Goal: Task Accomplishment & Management: Use online tool/utility

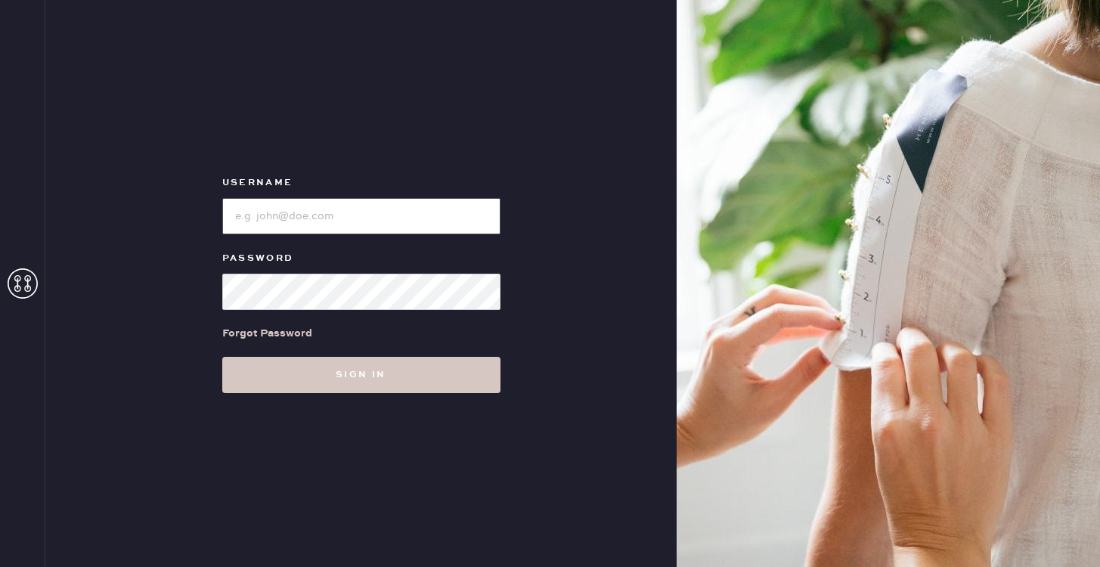
type input "reformationscottsdale"
click at [358, 224] on input "loginName" at bounding box center [361, 216] width 278 height 36
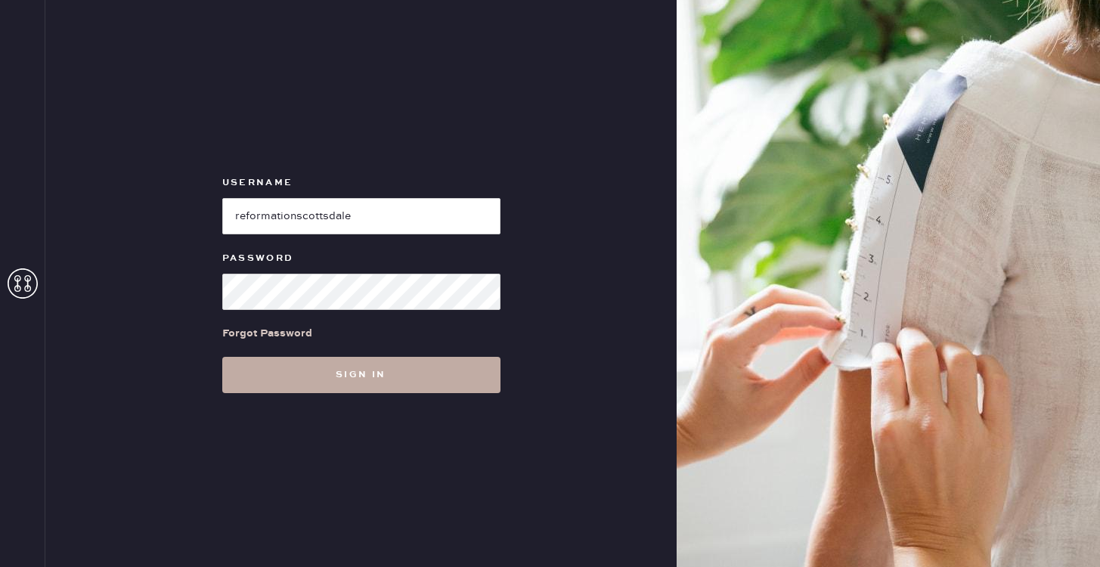
click at [297, 370] on button "Sign in" at bounding box center [361, 375] width 278 height 36
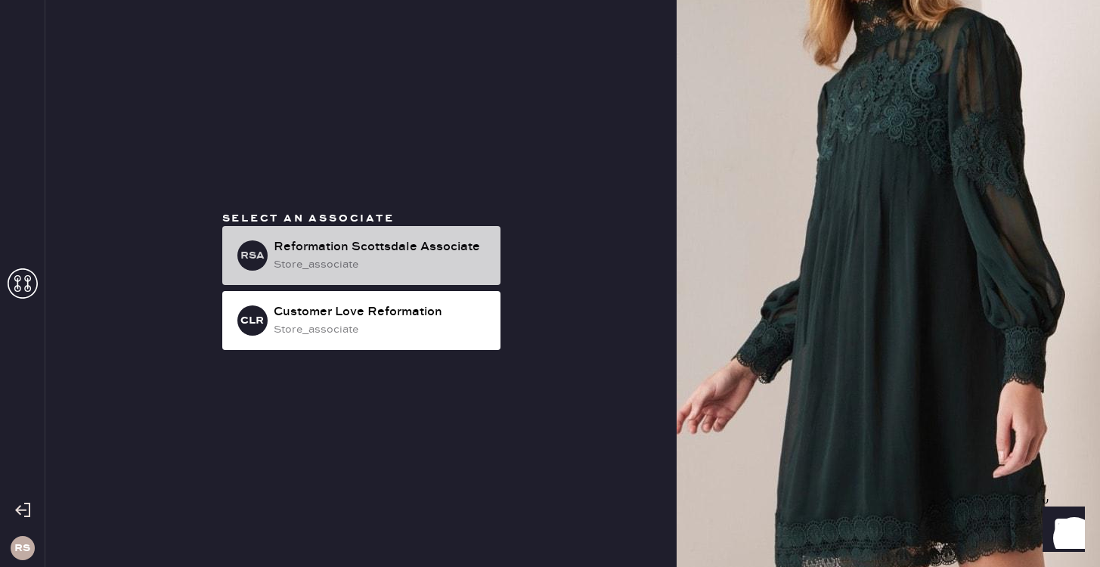
click at [358, 246] on div "Reformation Scottsdale Associate" at bounding box center [381, 247] width 215 height 18
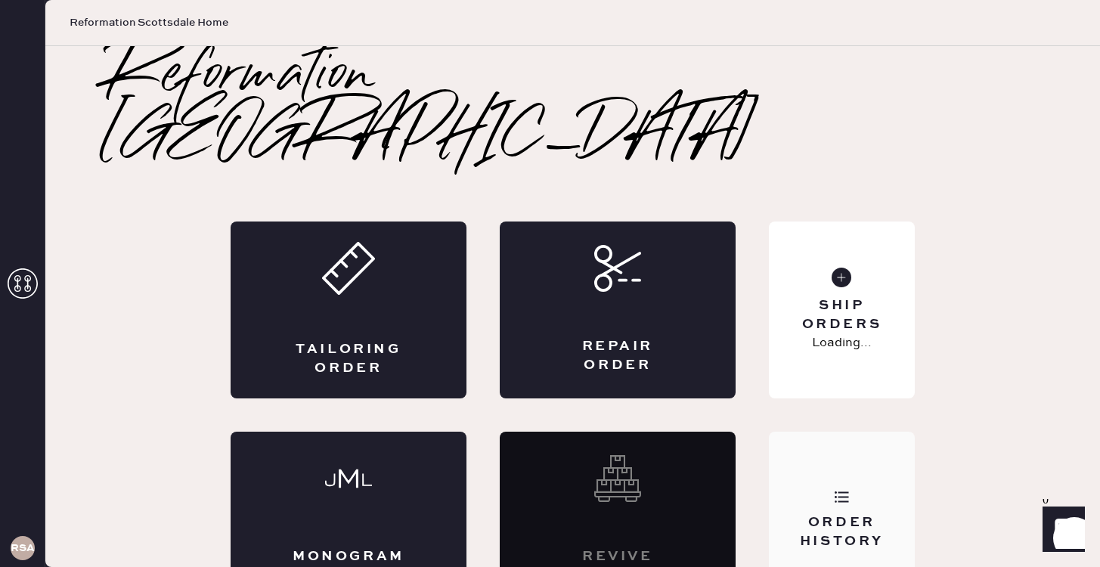
click at [831, 513] on div "Order History" at bounding box center [842, 532] width 122 height 38
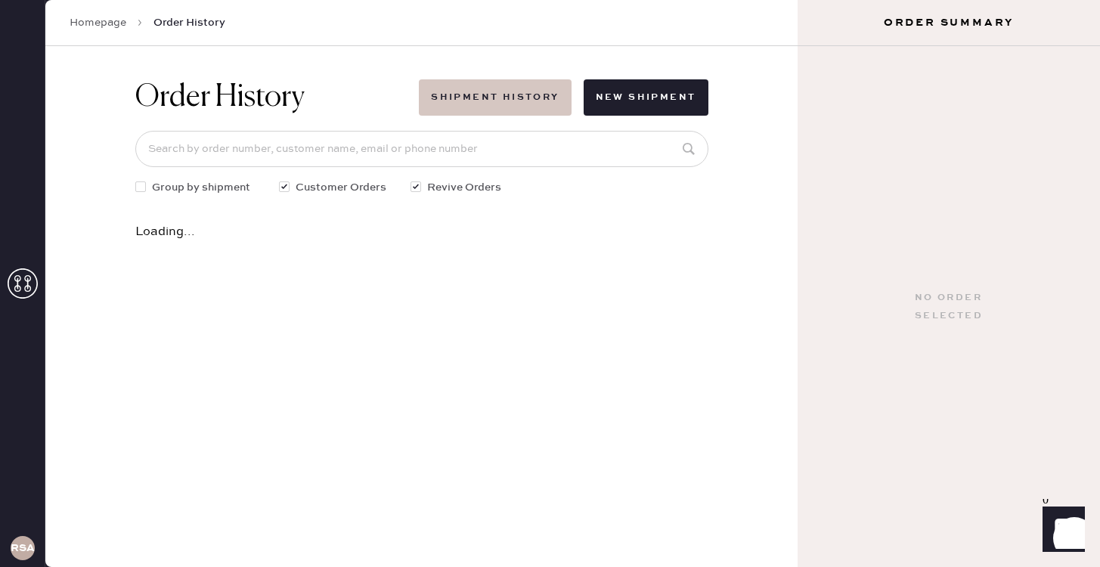
click at [500, 103] on button "Shipment History" at bounding box center [495, 97] width 152 height 36
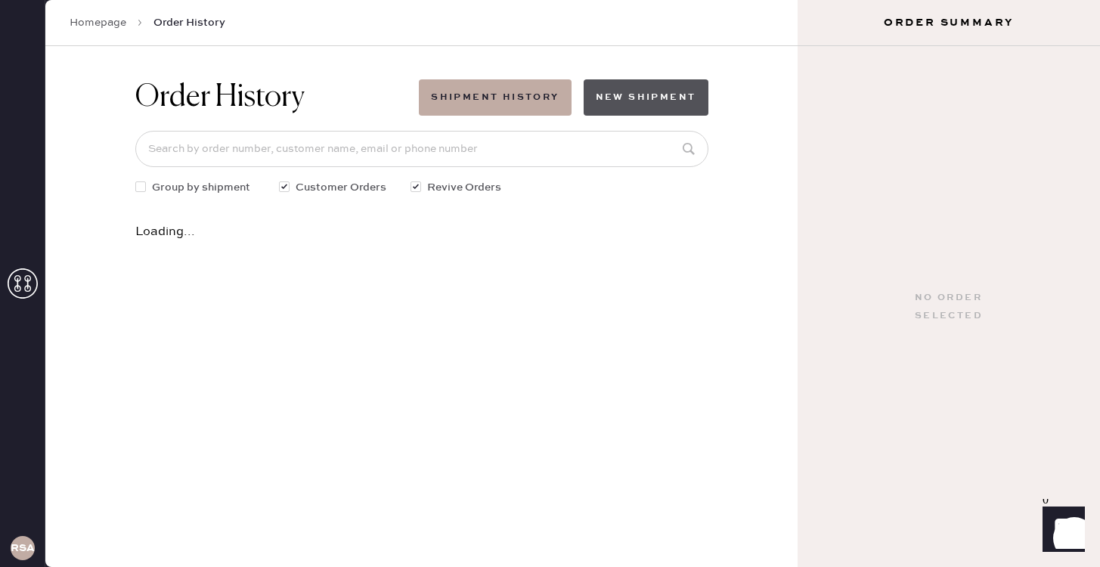
click at [624, 93] on button "New Shipment" at bounding box center [645, 97] width 125 height 36
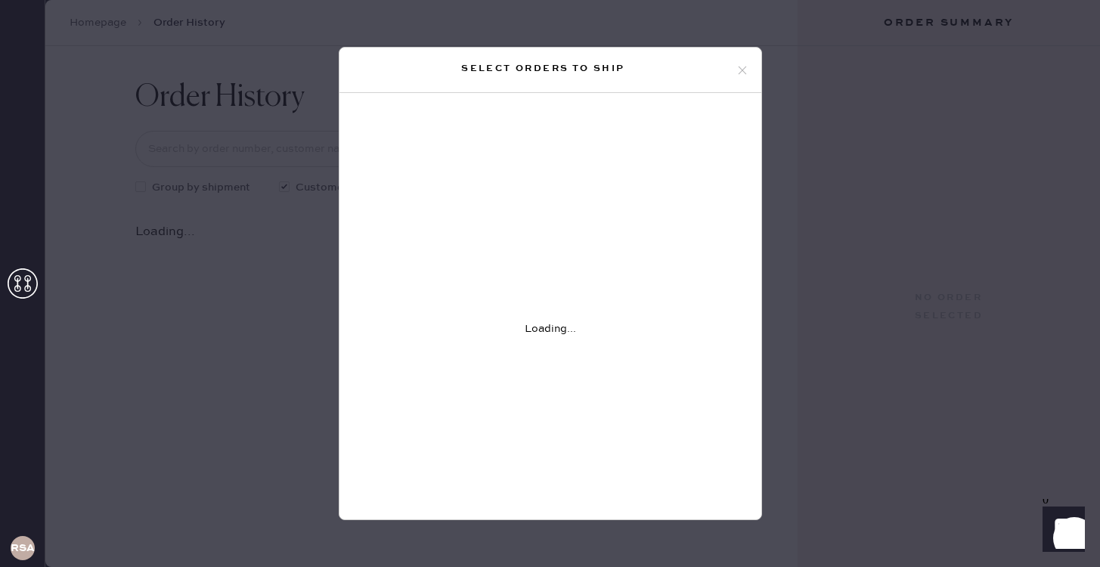
click at [740, 69] on icon at bounding box center [742, 70] width 14 height 14
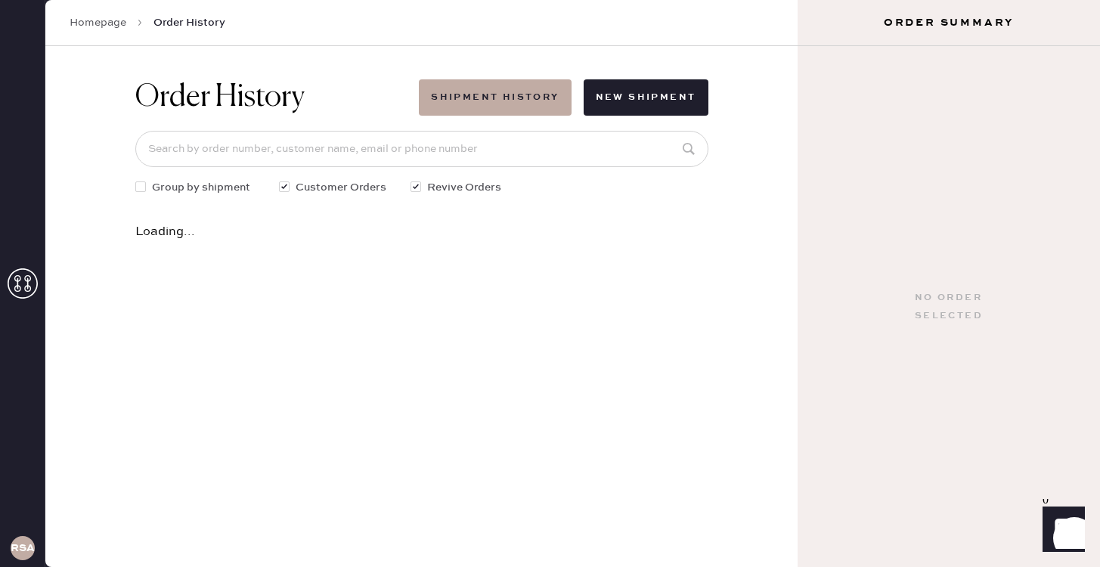
click at [104, 26] on link "Homepage" at bounding box center [98, 22] width 57 height 15
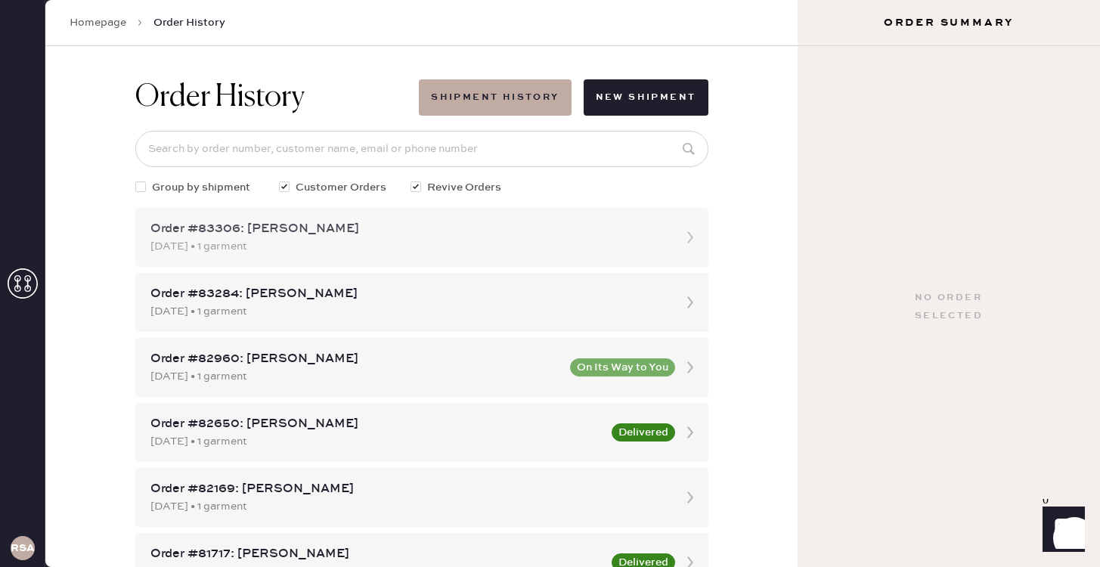
click at [352, 234] on div "Order #83306: [PERSON_NAME]" at bounding box center [407, 229] width 515 height 18
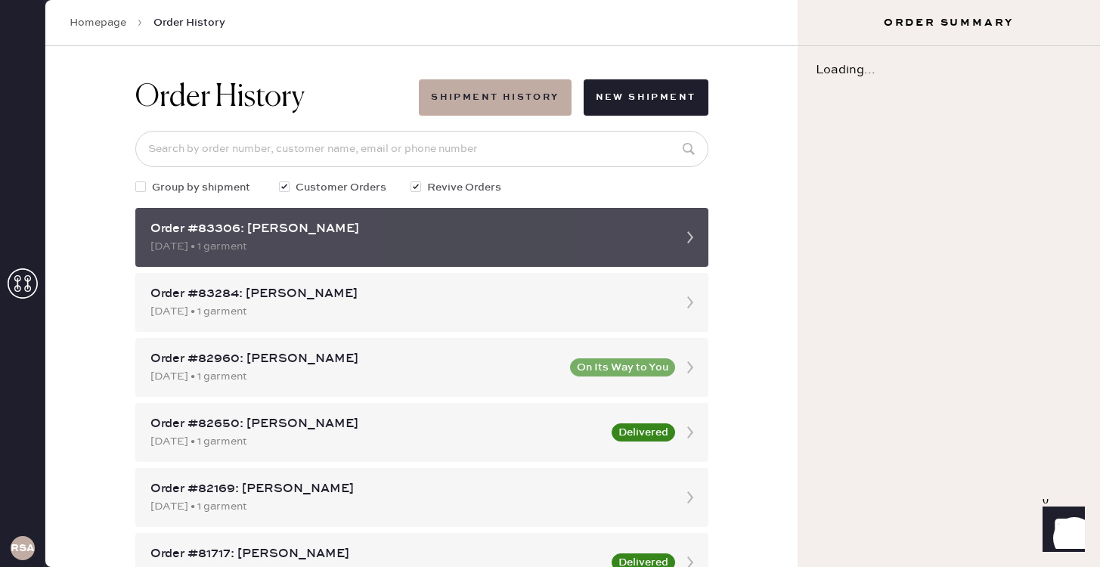
click at [688, 236] on icon at bounding box center [690, 237] width 30 height 30
click at [382, 231] on div "Order #83306: [PERSON_NAME]" at bounding box center [407, 229] width 515 height 18
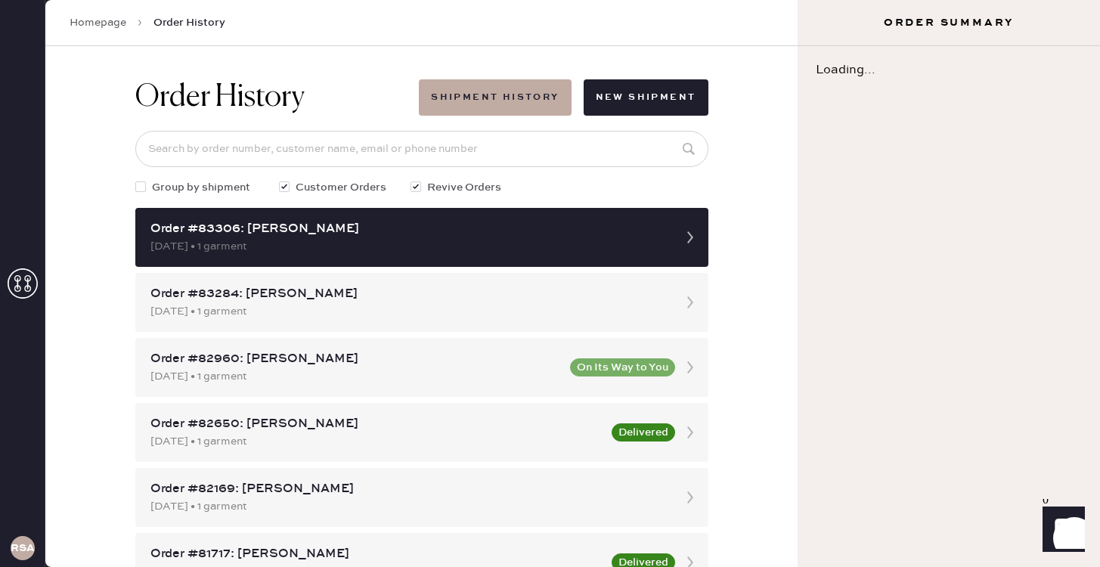
click at [20, 288] on icon at bounding box center [23, 283] width 30 height 30
click at [23, 546] on h3 "RSA" at bounding box center [23, 548] width 24 height 11
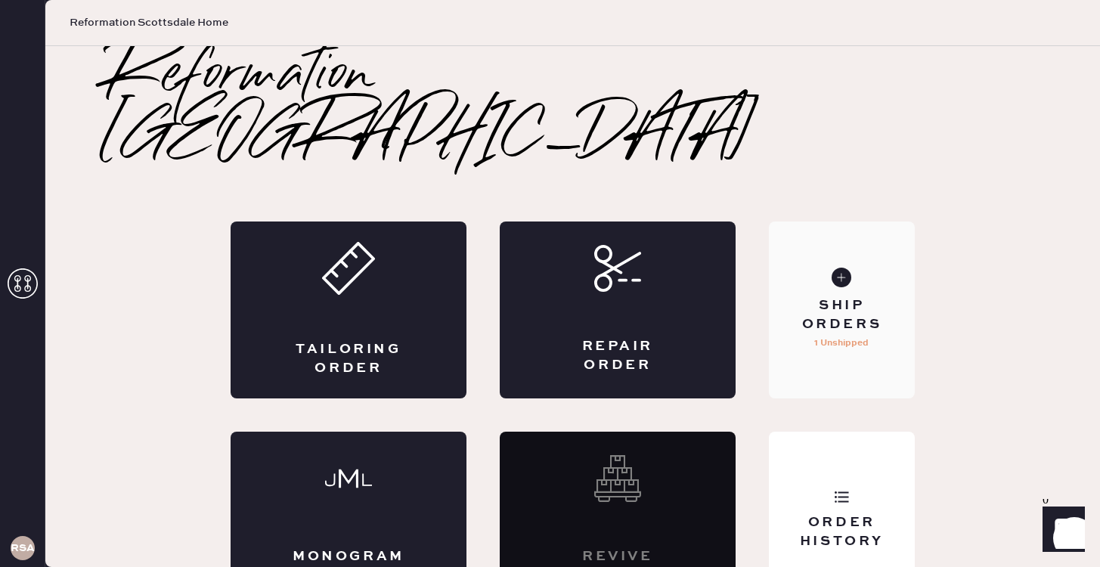
click at [820, 312] on div "Ship Orders 1 Unshipped" at bounding box center [842, 309] width 146 height 177
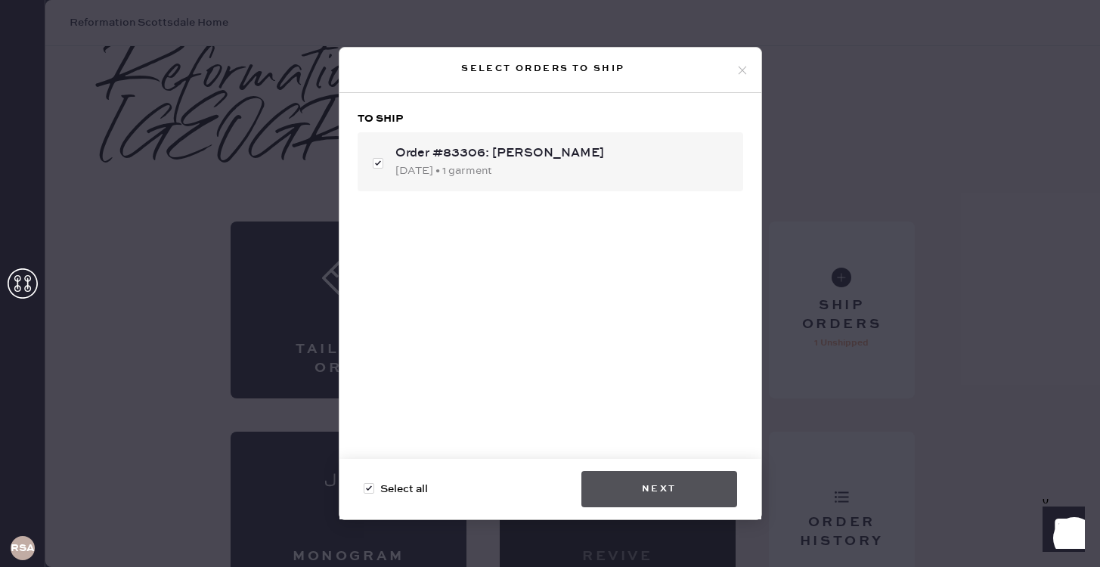
click at [624, 489] on button "Next" at bounding box center [659, 489] width 156 height 36
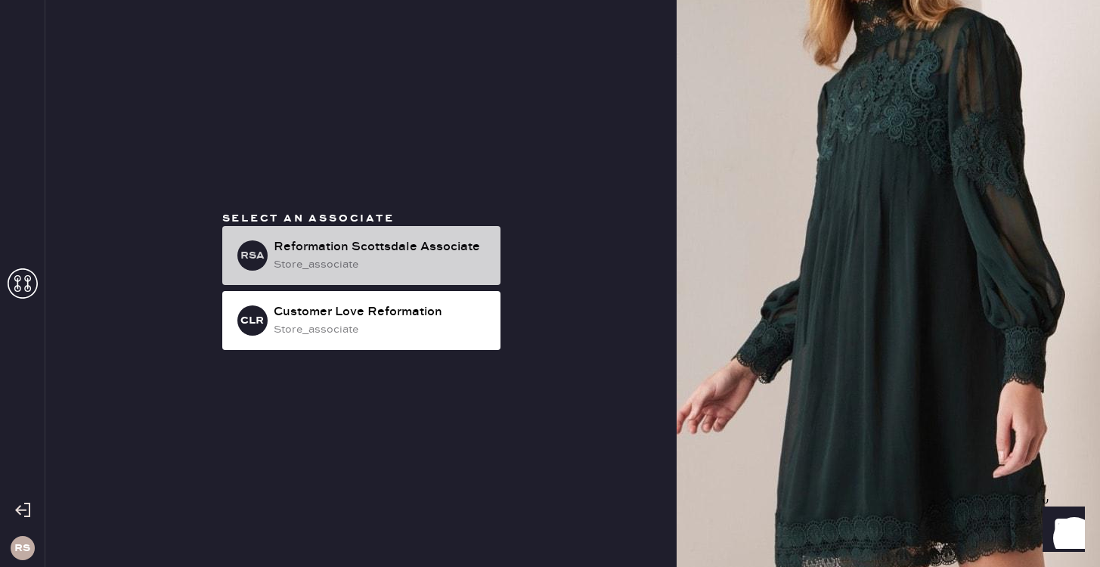
click at [355, 258] on div "store_associate" at bounding box center [381, 264] width 215 height 17
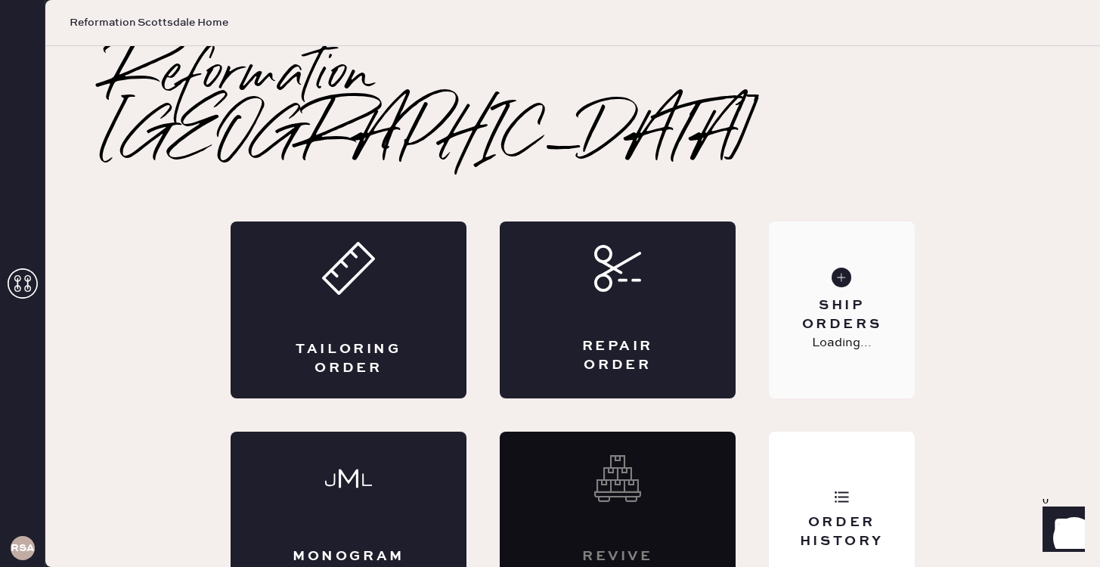
click at [825, 334] on p "Loading..." at bounding box center [842, 343] width 60 height 18
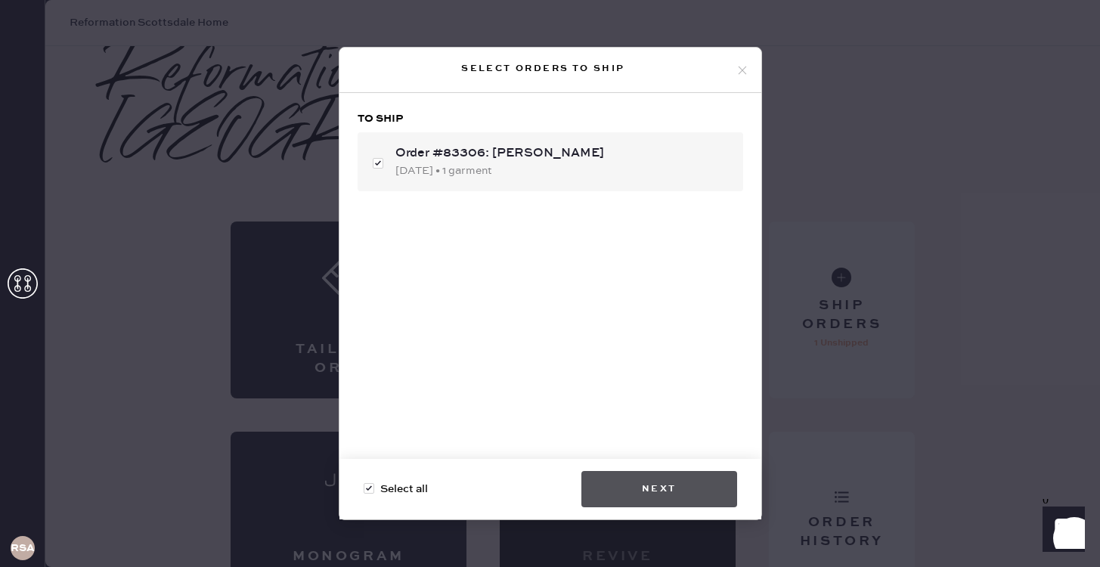
click at [657, 483] on button "Next" at bounding box center [659, 489] width 156 height 36
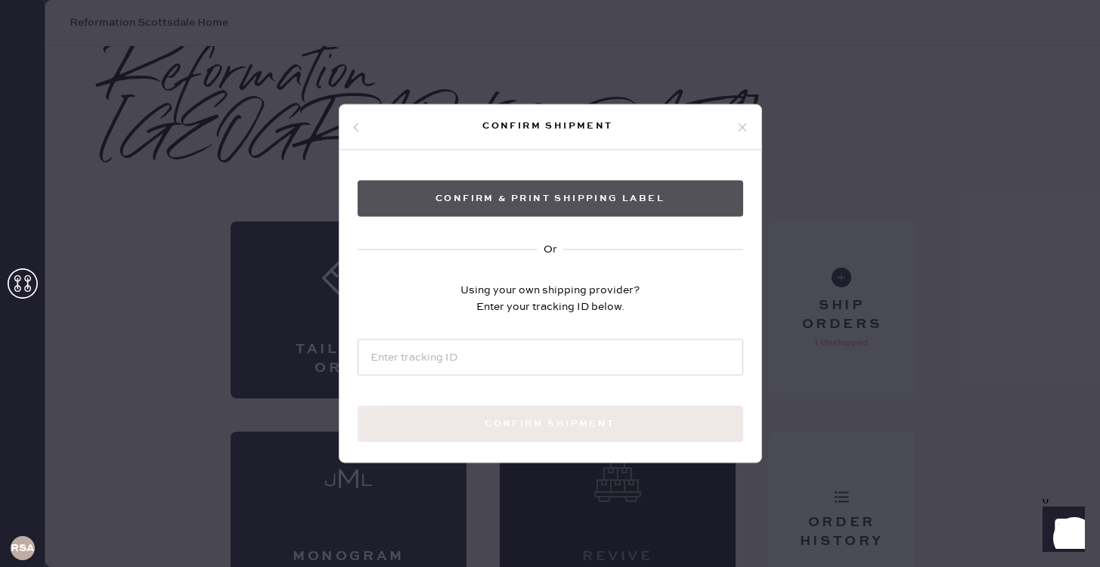
click at [590, 207] on button "Confirm & Print shipping label" at bounding box center [549, 199] width 385 height 36
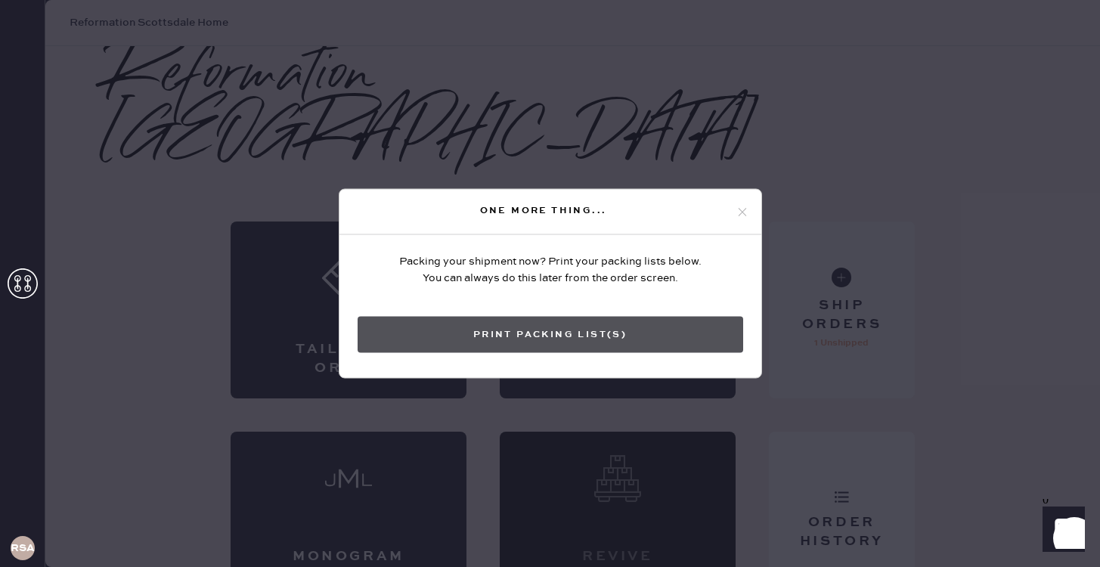
click at [589, 339] on button "Print Packing List(s)" at bounding box center [549, 335] width 385 height 36
